Goal: Task Accomplishment & Management: Manage account settings

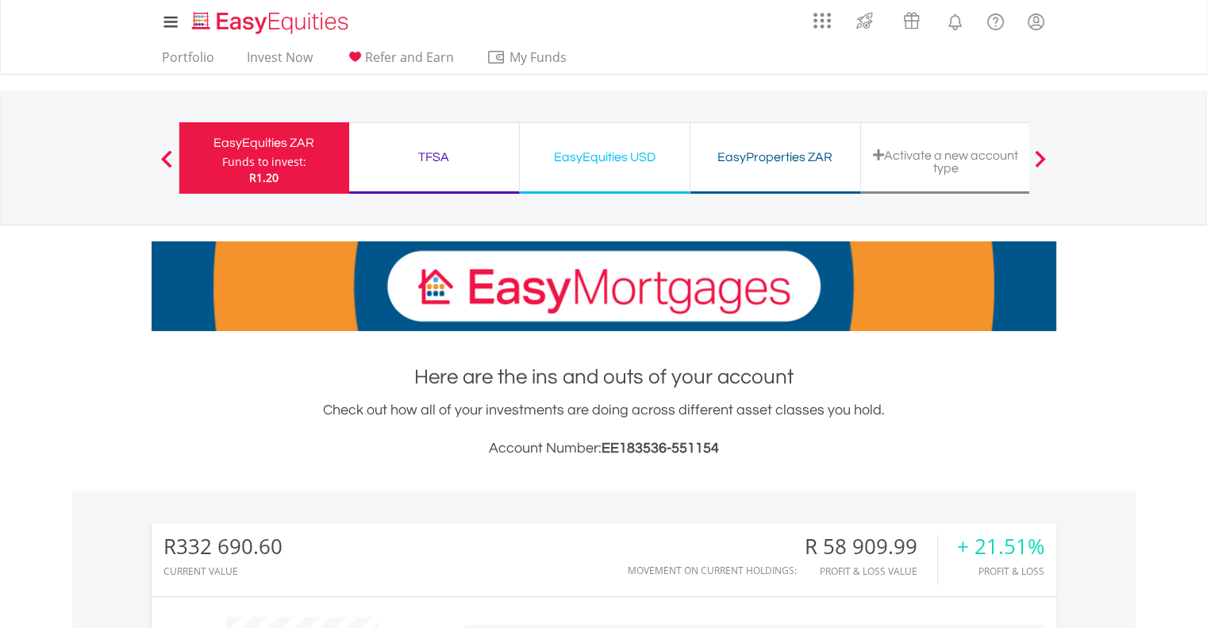
scroll to position [152, 302]
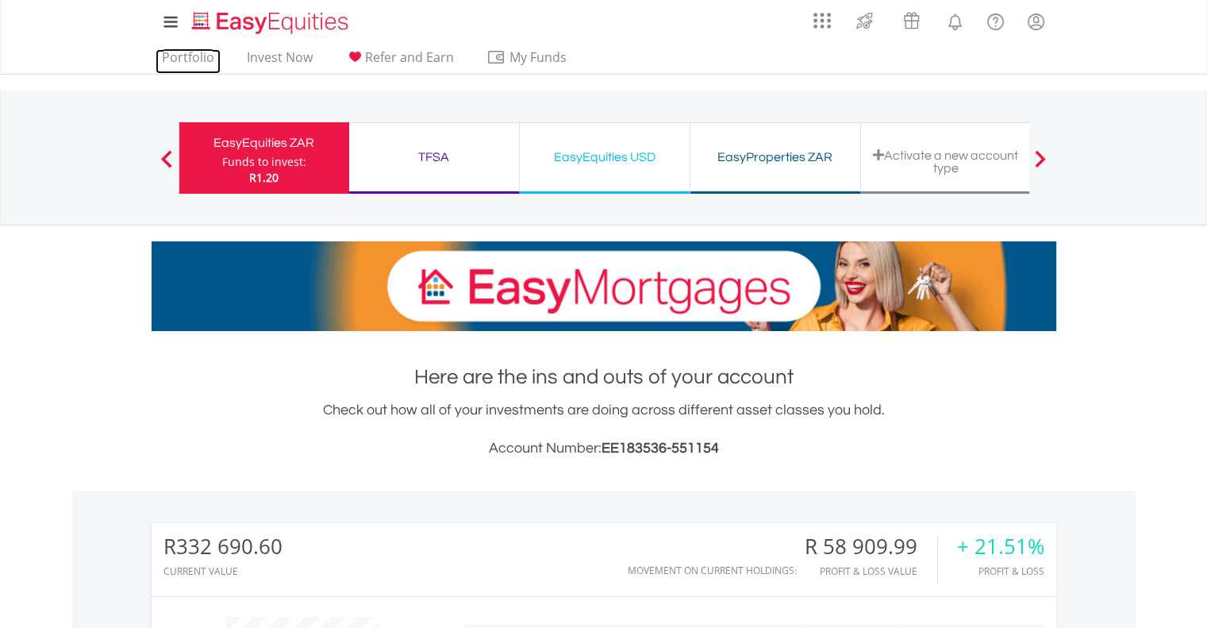
click at [190, 60] on link "Portfolio" at bounding box center [188, 61] width 65 height 25
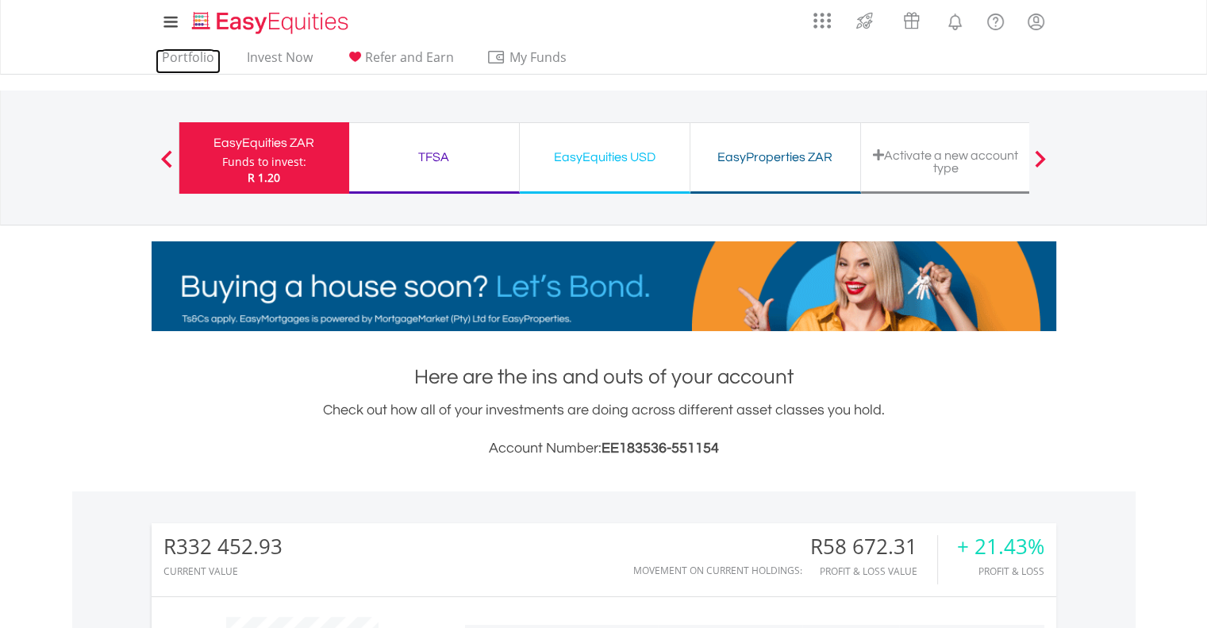
click at [194, 60] on link "Portfolio" at bounding box center [188, 61] width 65 height 25
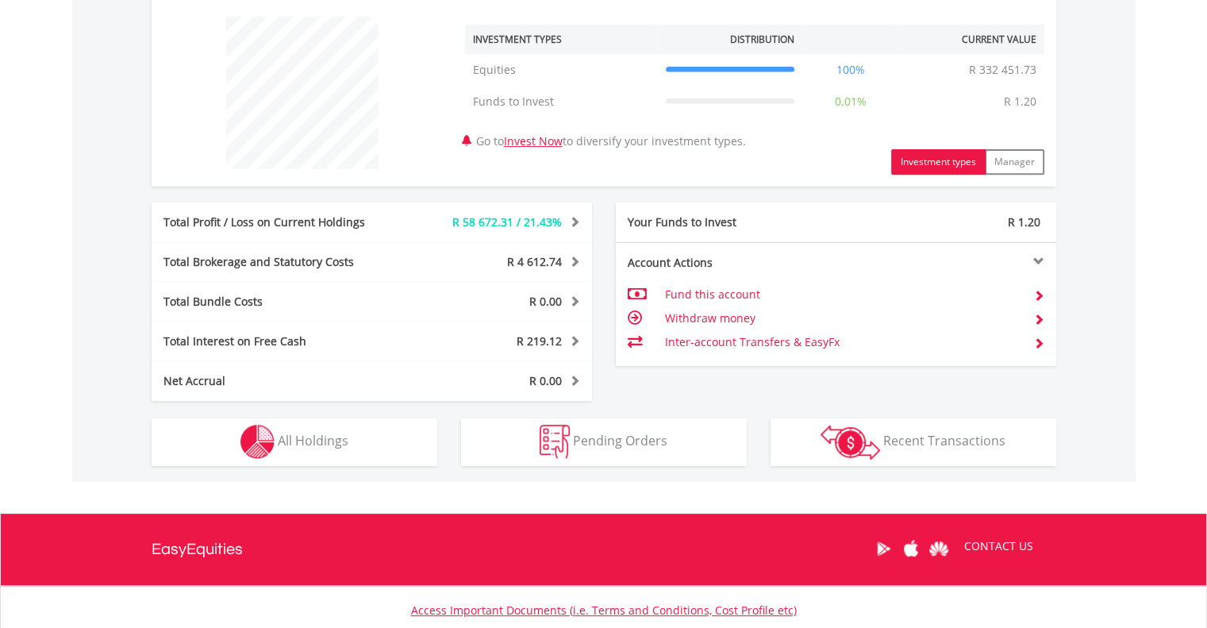
scroll to position [713, 0]
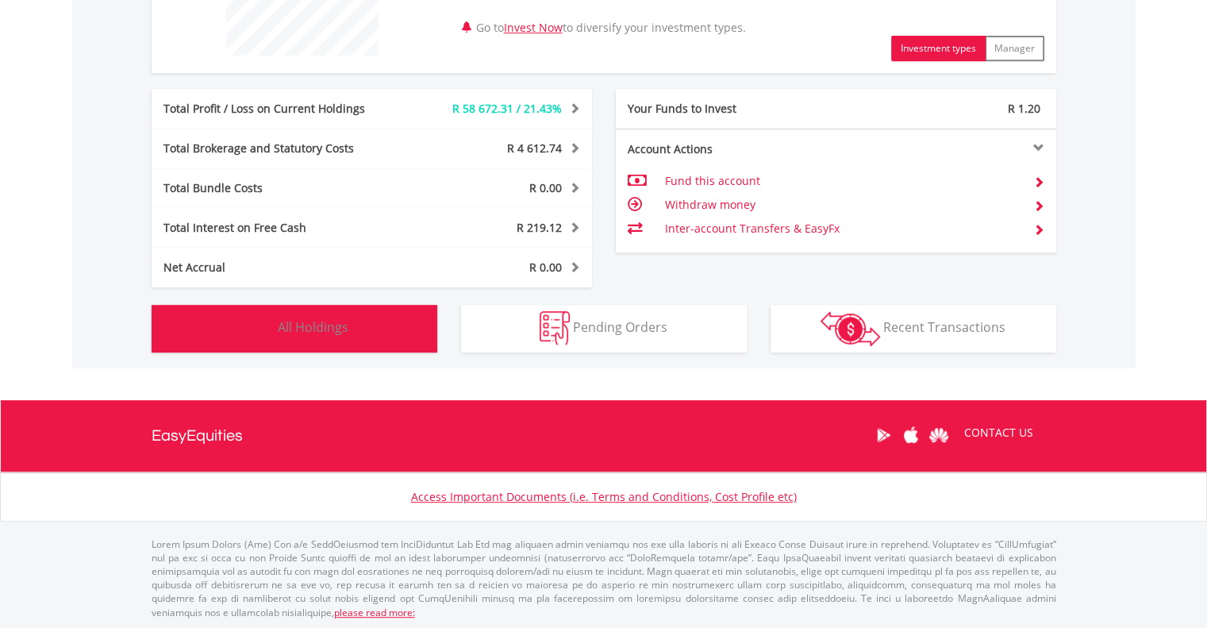
click at [354, 333] on button "Holdings All Holdings" at bounding box center [295, 329] width 286 height 48
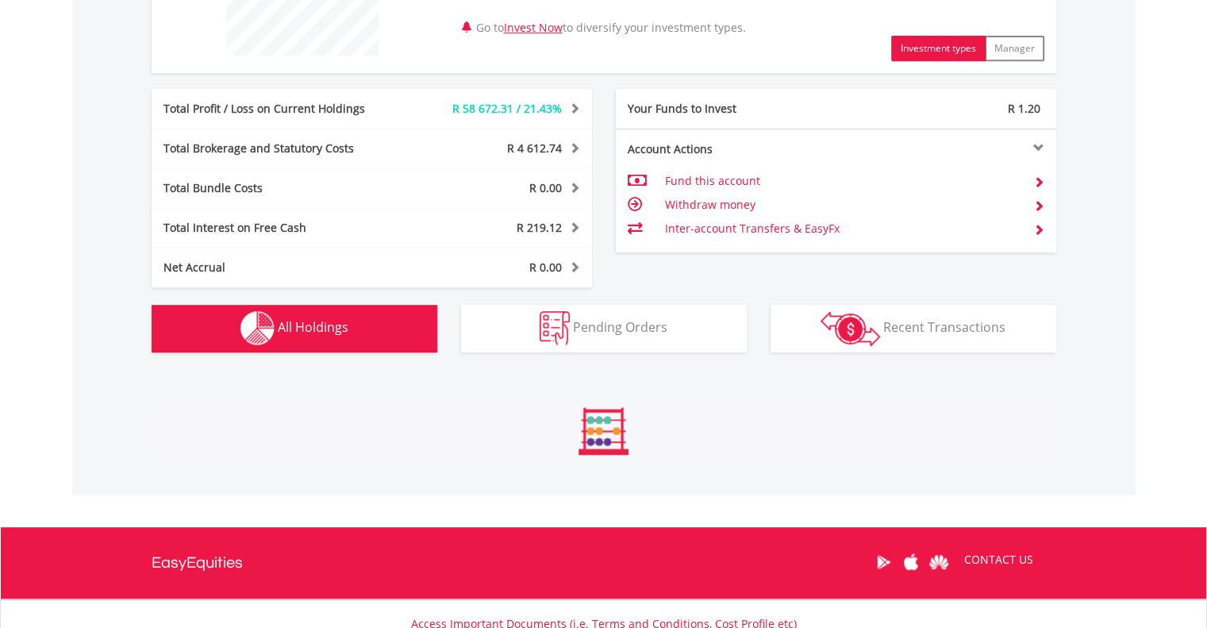
scroll to position [1102, 0]
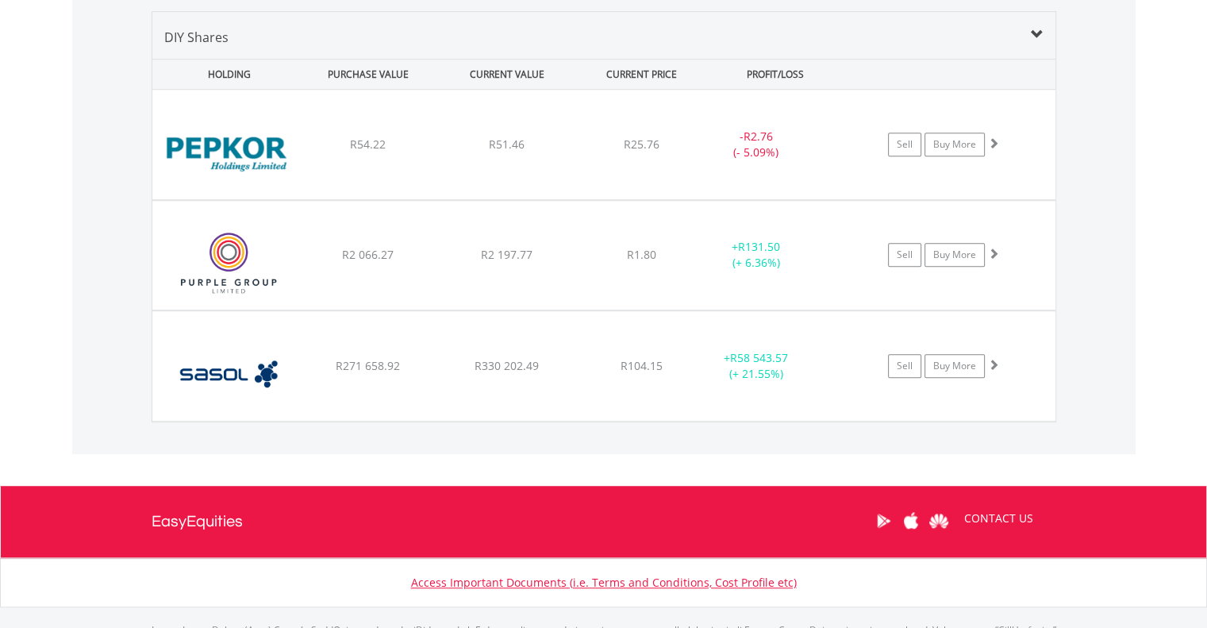
click at [1036, 38] on span at bounding box center [1037, 35] width 13 height 13
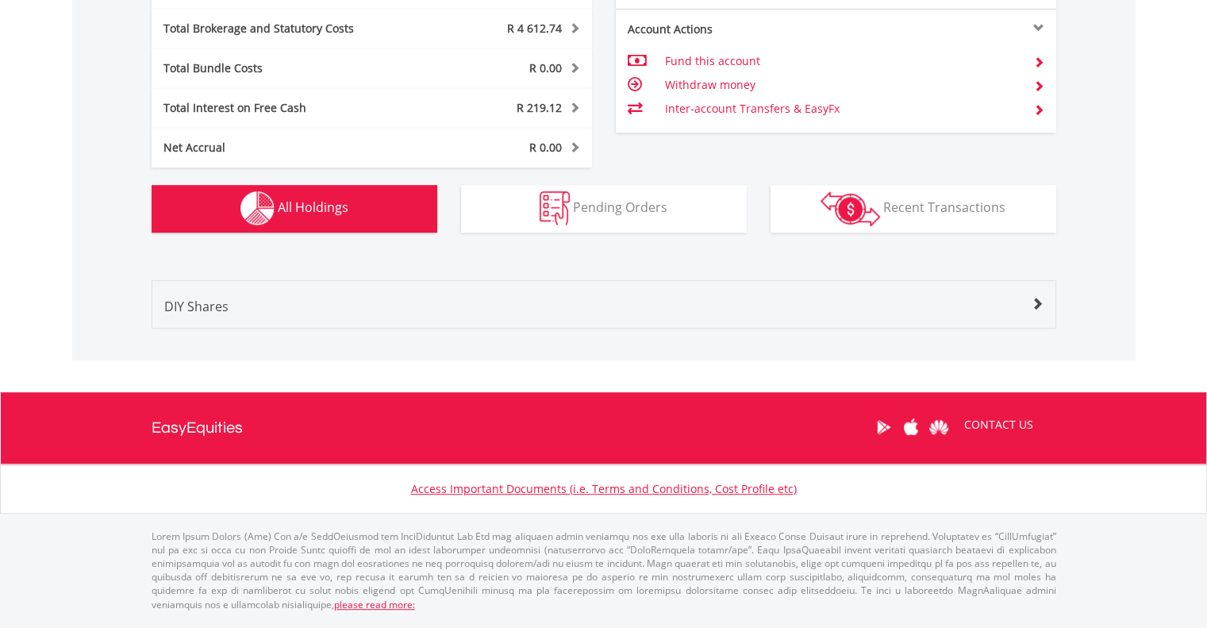
scroll to position [824, 0]
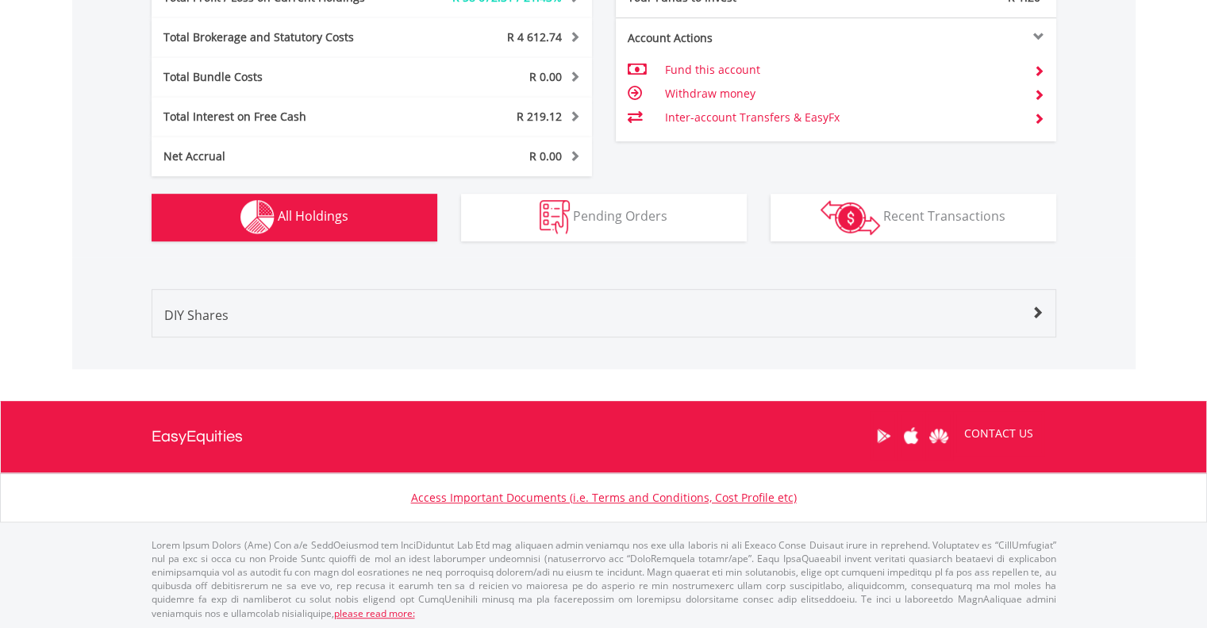
click at [1034, 314] on span at bounding box center [1037, 312] width 13 height 13
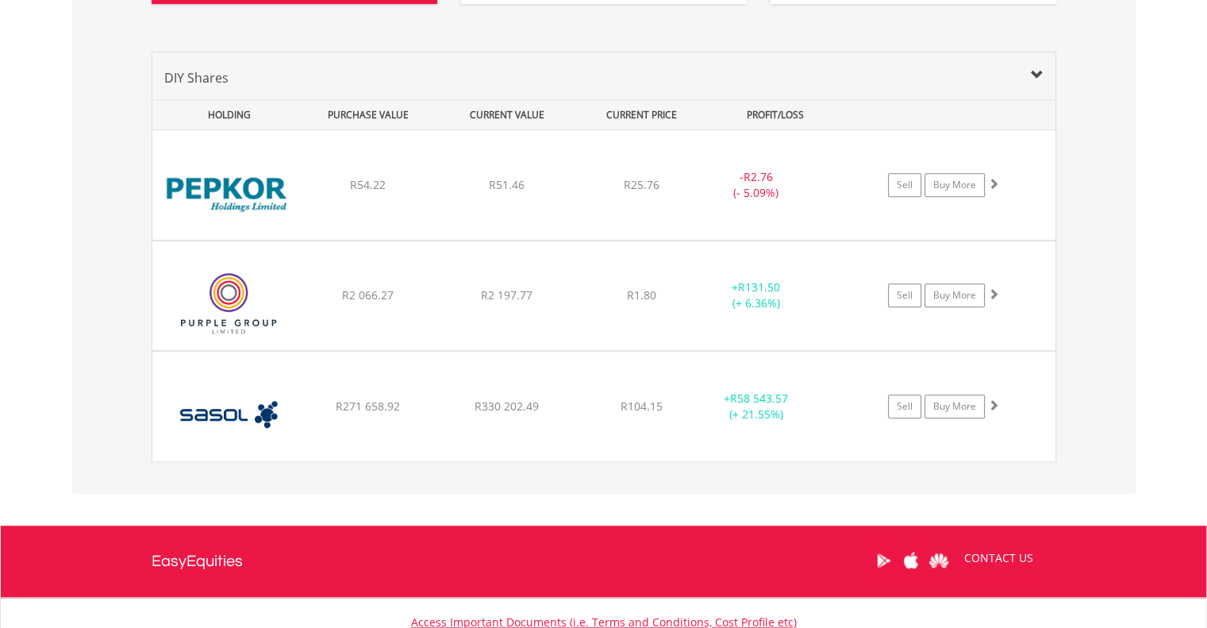
scroll to position [1102, 0]
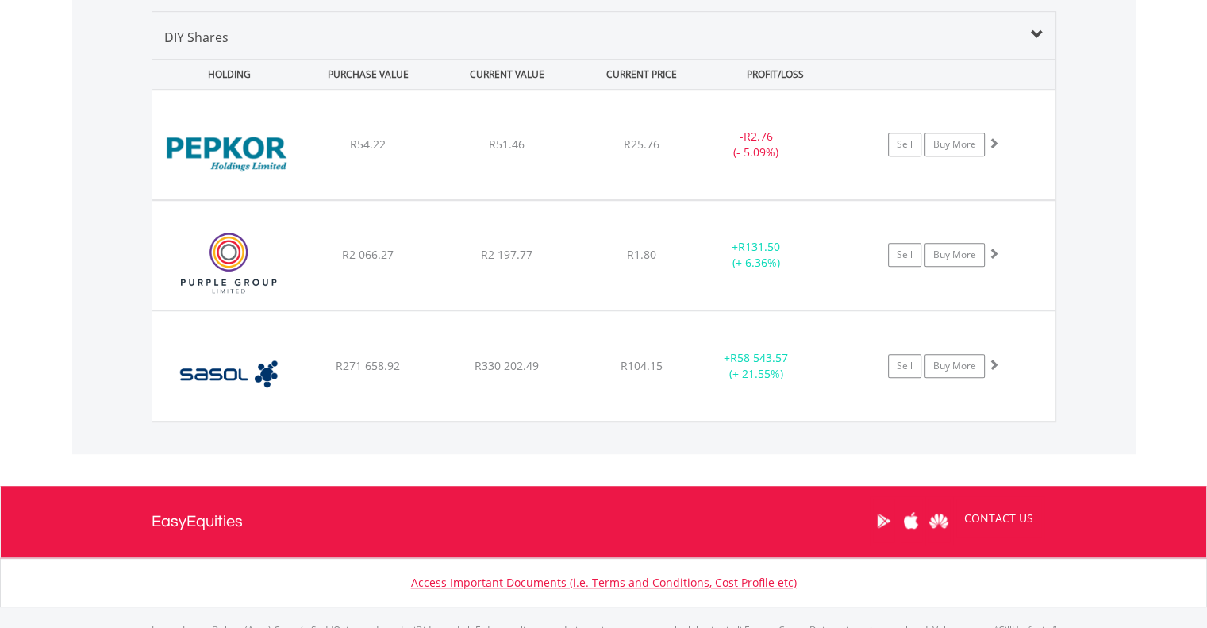
click at [551, 199] on div "﻿ Purple Group Limited R2 066.27 R2 197.77 R1.80 + R131.50 (+ 6.36%) Sell Buy M…" at bounding box center [603, 145] width 903 height 110
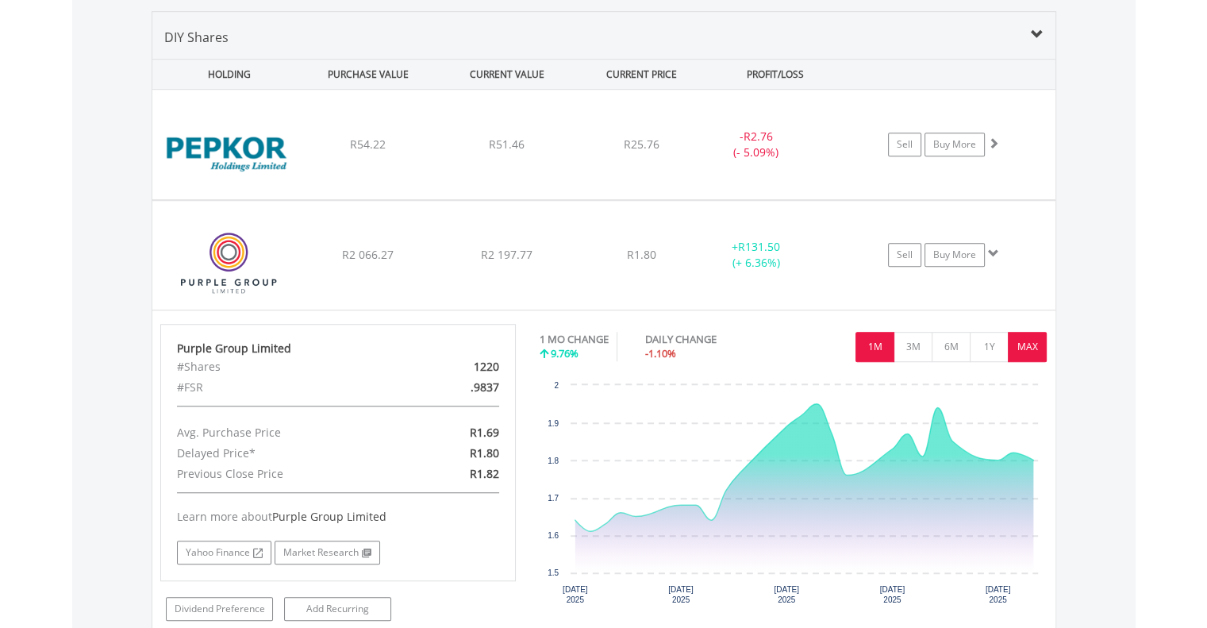
click at [1029, 344] on button "MAX" at bounding box center [1027, 347] width 39 height 30
